Goal: Task Accomplishment & Management: Manage account settings

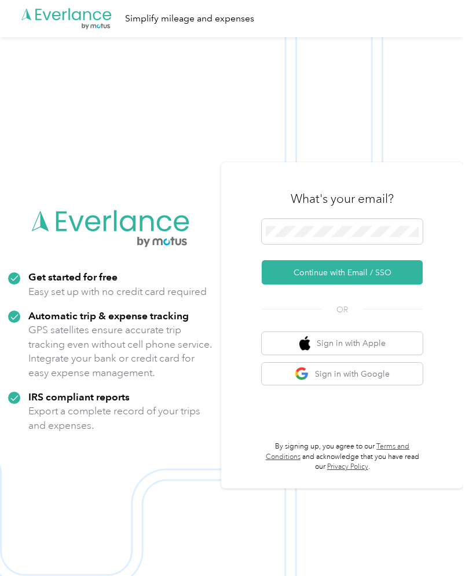
click at [389, 283] on button "Continue with Email / SSO" at bounding box center [342, 272] width 161 height 24
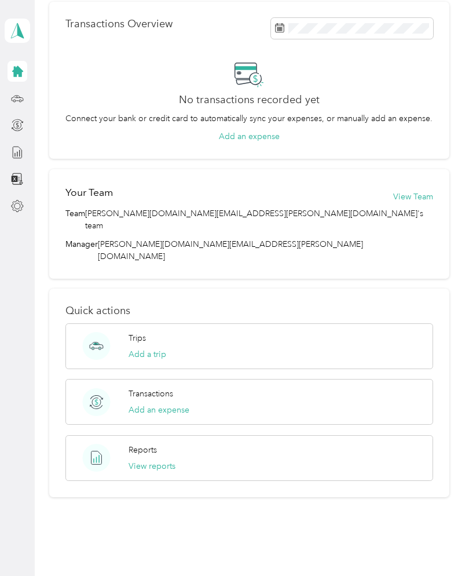
scroll to position [298, 0]
click at [171, 460] on button "View reports" at bounding box center [152, 466] width 47 height 12
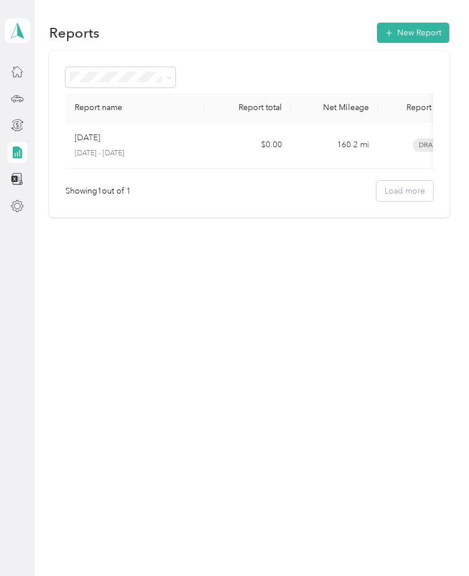
click at [134, 149] on p "[DATE] - [DATE]" at bounding box center [135, 153] width 120 height 10
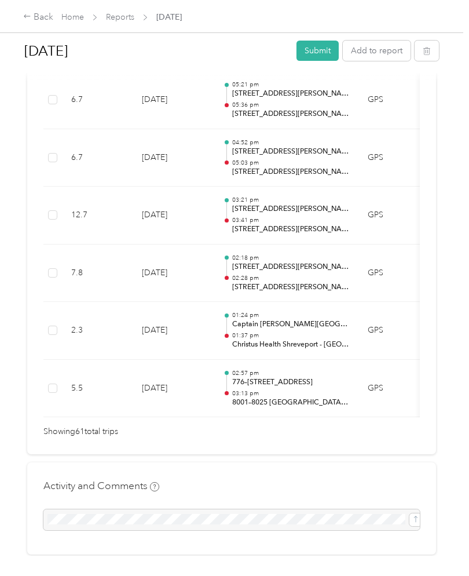
scroll to position [3509, 0]
click at [330, 54] on button "Submit" at bounding box center [318, 51] width 42 height 20
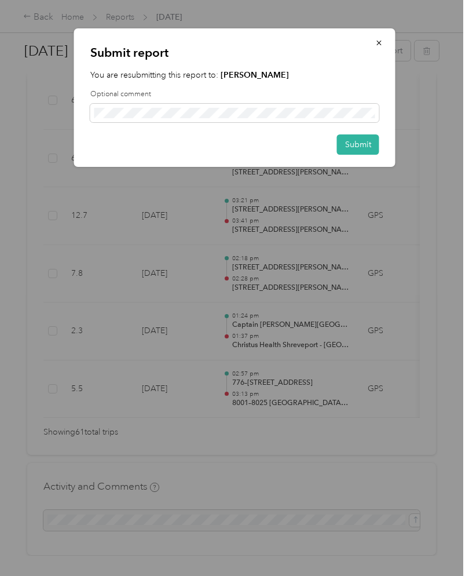
click at [371, 151] on button "Submit" at bounding box center [358, 144] width 42 height 20
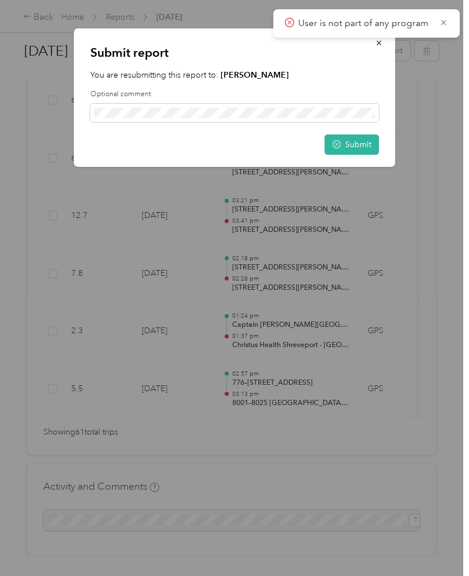
click at [447, 21] on icon at bounding box center [443, 22] width 9 height 10
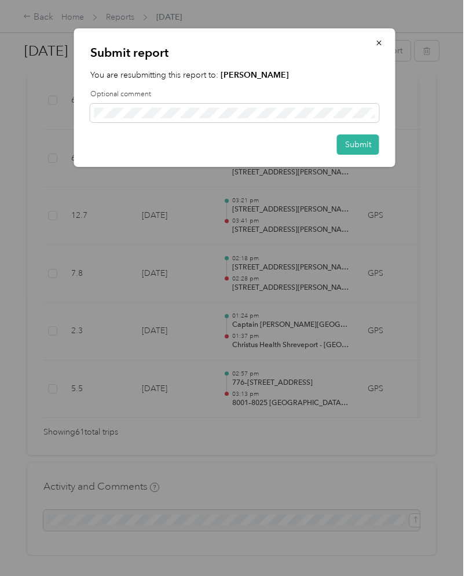
click at [387, 43] on button "button" at bounding box center [379, 42] width 24 height 20
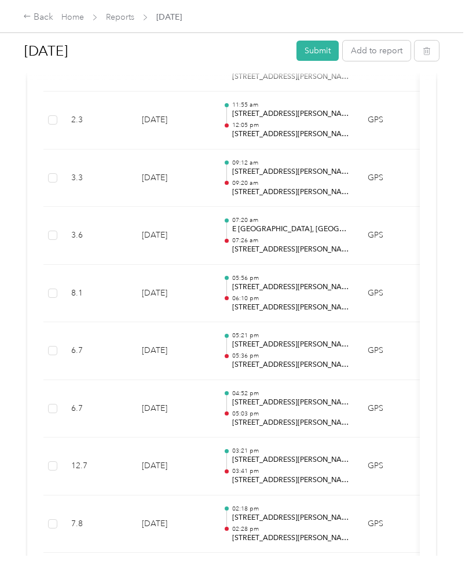
scroll to position [3258, 0]
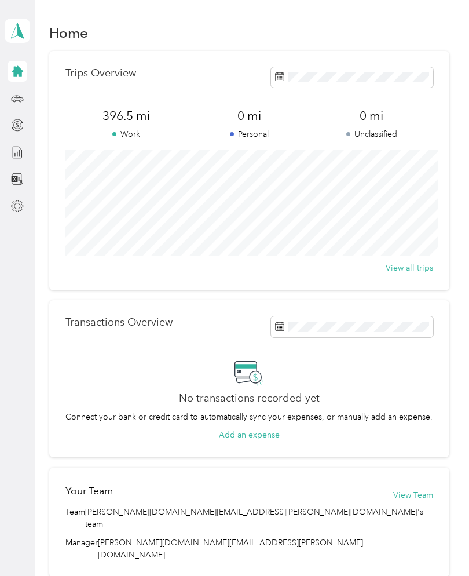
click at [28, 29] on span at bounding box center [17, 31] width 25 height 24
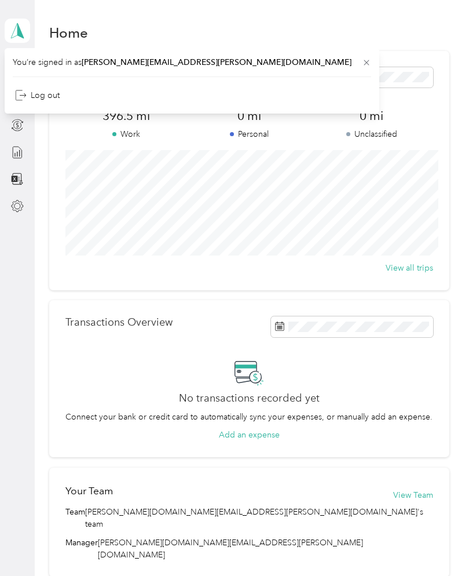
click at [235, 63] on div "You’re signed in as [PERSON_NAME][EMAIL_ADDRESS][PERSON_NAME][DOMAIN_NAME] Log …" at bounding box center [192, 80] width 375 height 65
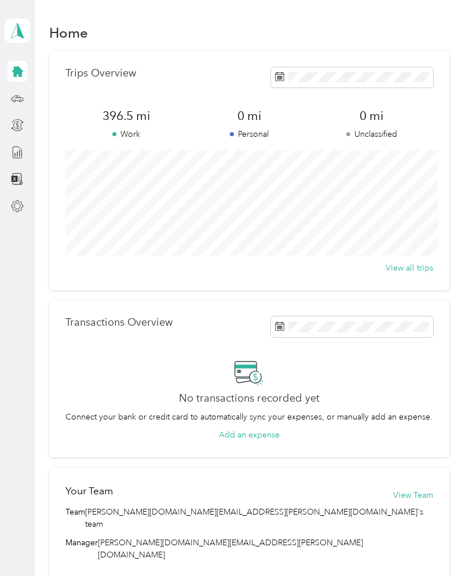
click at [27, 147] on div at bounding box center [18, 152] width 20 height 21
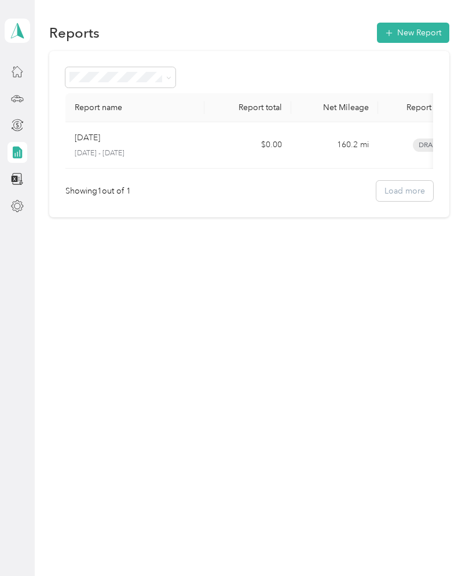
click at [36, 178] on div "Reports New Report Report name Report total Net Mileage Report status Descripti…" at bounding box center [249, 140] width 429 height 280
click at [34, 174] on aside "[PERSON_NAME] Personal dashboard" at bounding box center [17, 288] width 35 height 576
click at [26, 172] on div at bounding box center [18, 179] width 20 height 21
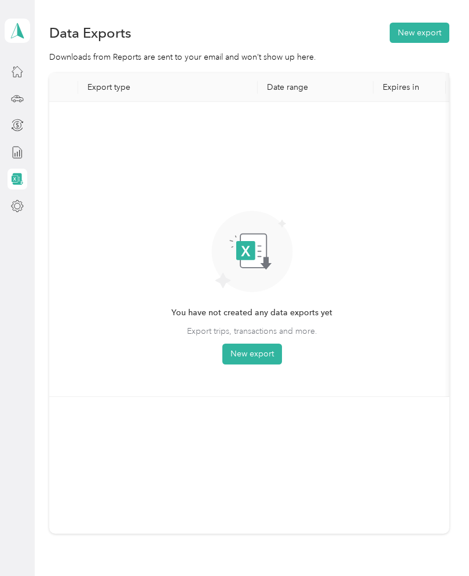
click at [32, 202] on aside "[PERSON_NAME] Personal dashboard" at bounding box center [17, 288] width 35 height 576
click at [12, 216] on div at bounding box center [18, 206] width 20 height 21
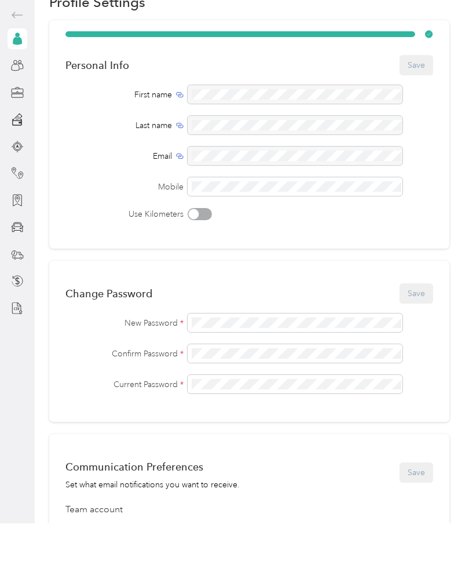
click at [9, 189] on div at bounding box center [18, 199] width 20 height 21
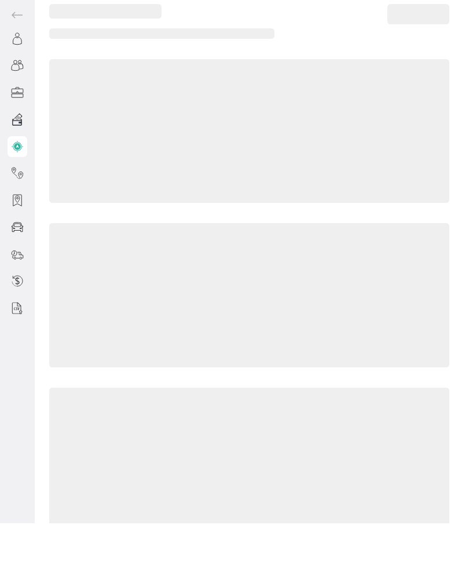
scroll to position [17, 0]
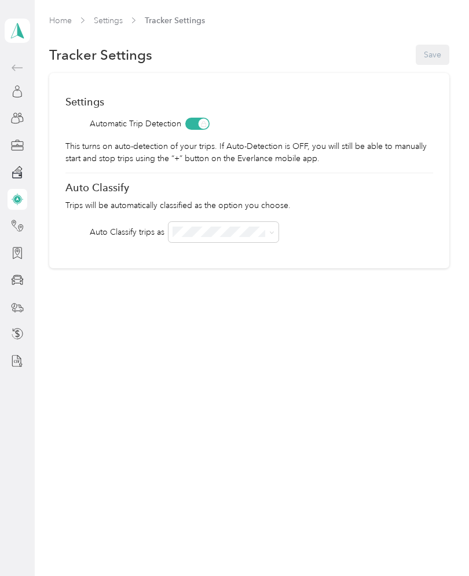
click at [29, 19] on span at bounding box center [17, 31] width 25 height 24
